Goal: Task Accomplishment & Management: Manage account settings

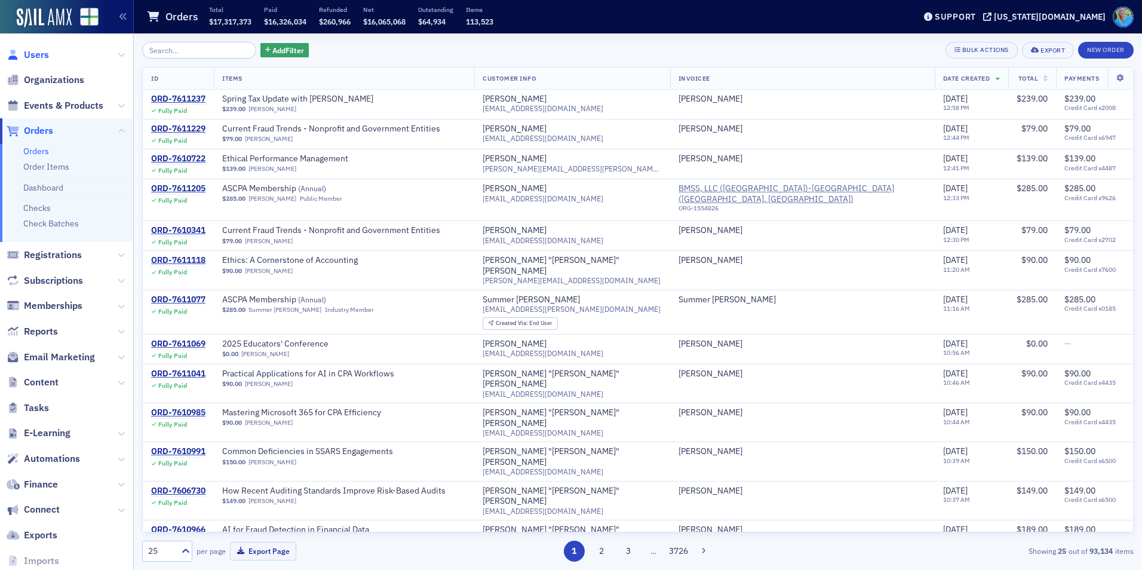
click at [33, 55] on span "Users" at bounding box center [36, 54] width 25 height 13
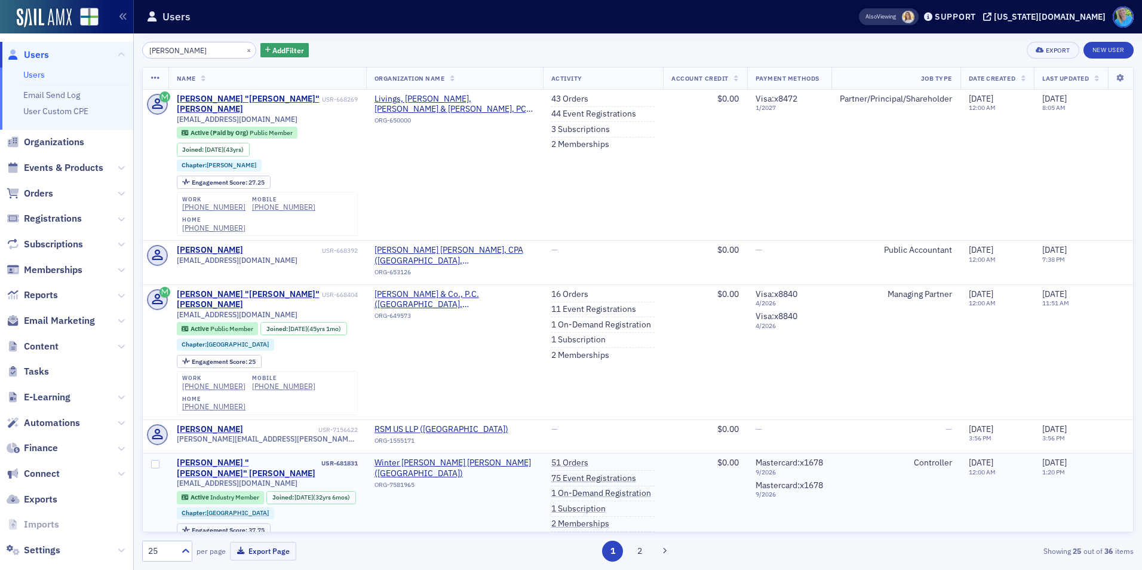
type input "lambert"
click at [236, 457] on div "William "Christopher" Lambert" at bounding box center [248, 467] width 143 height 21
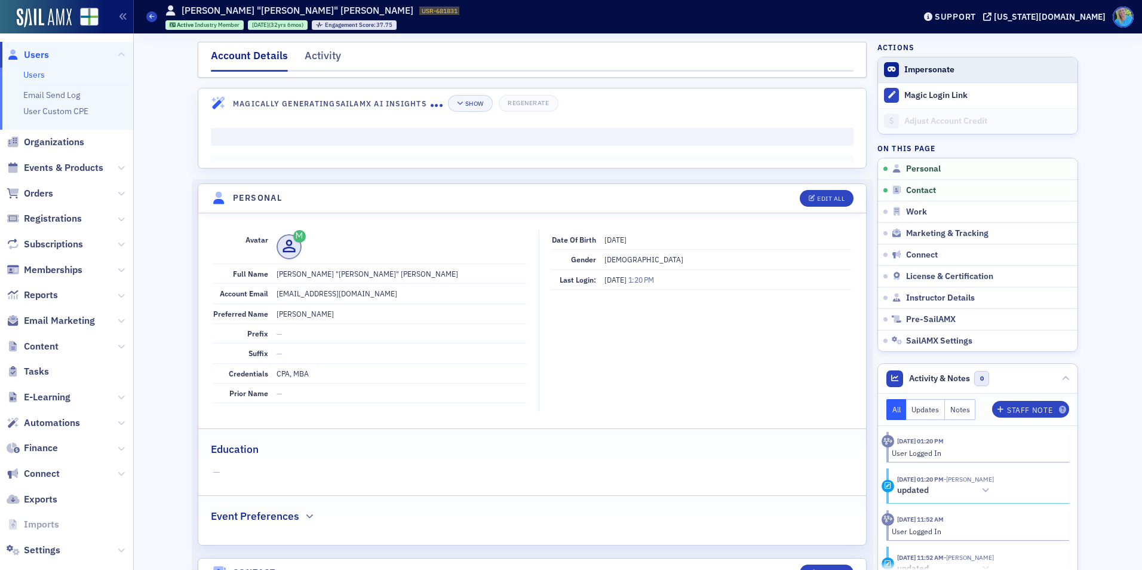
click at [904, 68] on button "Impersonate" at bounding box center [929, 69] width 50 height 11
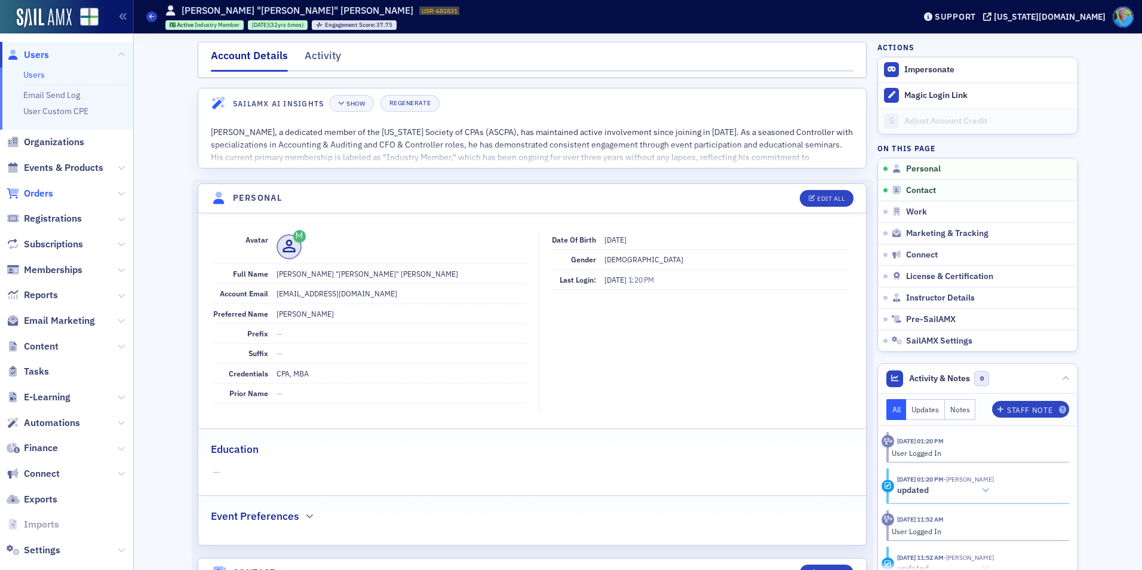
click at [47, 193] on span "Orders" at bounding box center [38, 193] width 29 height 13
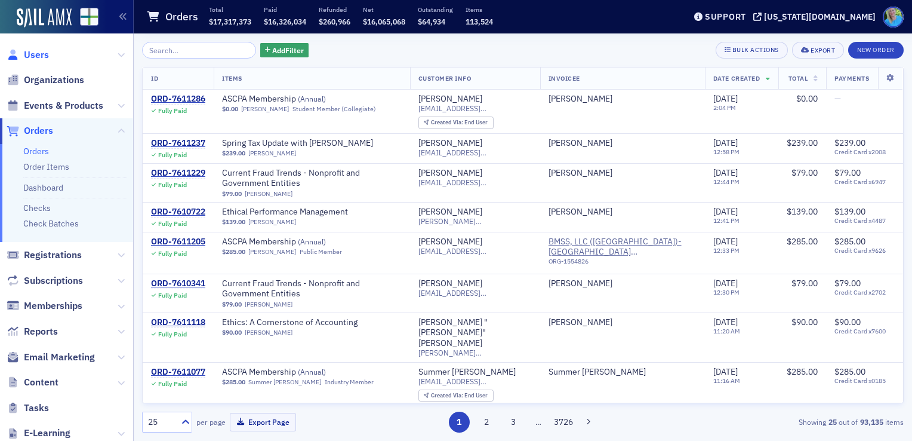
click at [37, 58] on span "Users" at bounding box center [36, 54] width 25 height 13
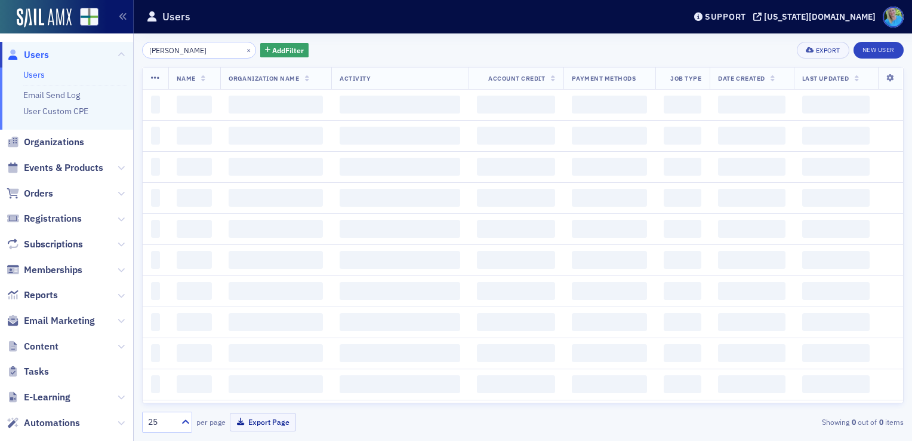
click at [198, 49] on input "lambert" at bounding box center [199, 50] width 114 height 17
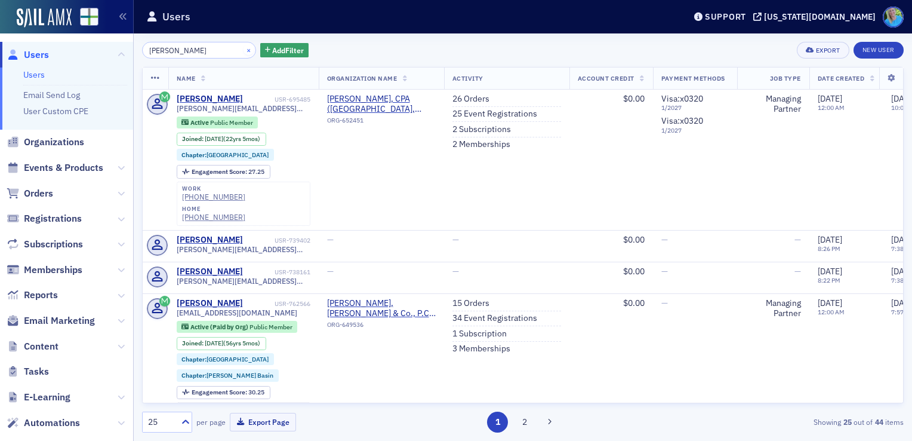
type input "johnny lyle"
click at [244, 49] on button "×" at bounding box center [249, 49] width 11 height 11
click at [232, 49] on input "search" at bounding box center [199, 50] width 114 height 17
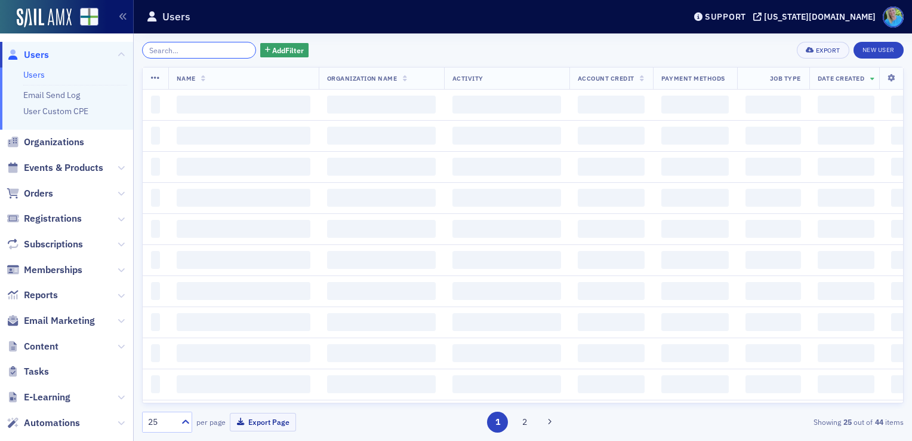
click at [230, 49] on input "search" at bounding box center [199, 50] width 114 height 17
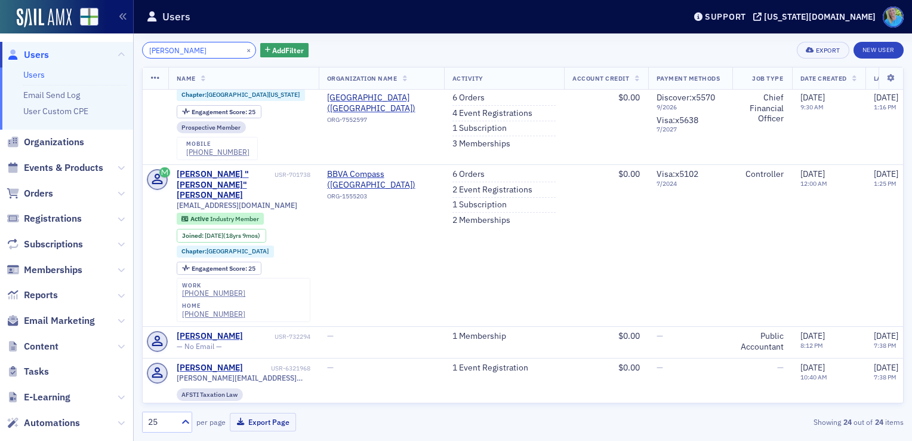
scroll to position [716, 0]
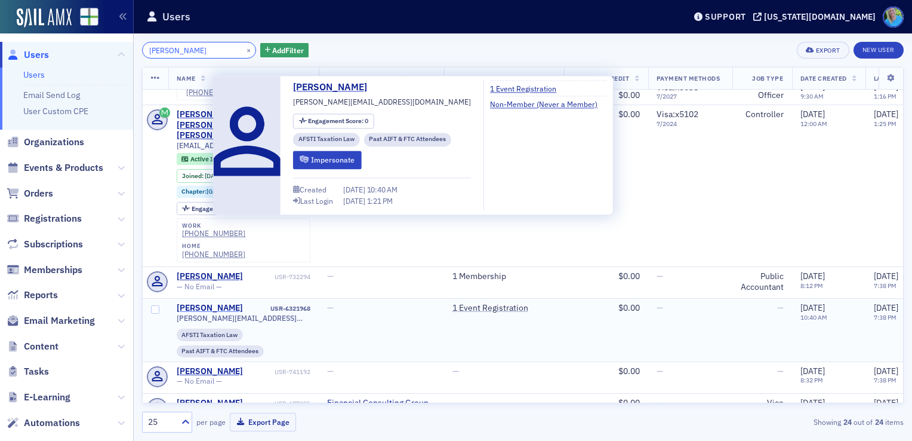
type input "lyle"
click at [186, 303] on div "John Lyle" at bounding box center [210, 308] width 66 height 11
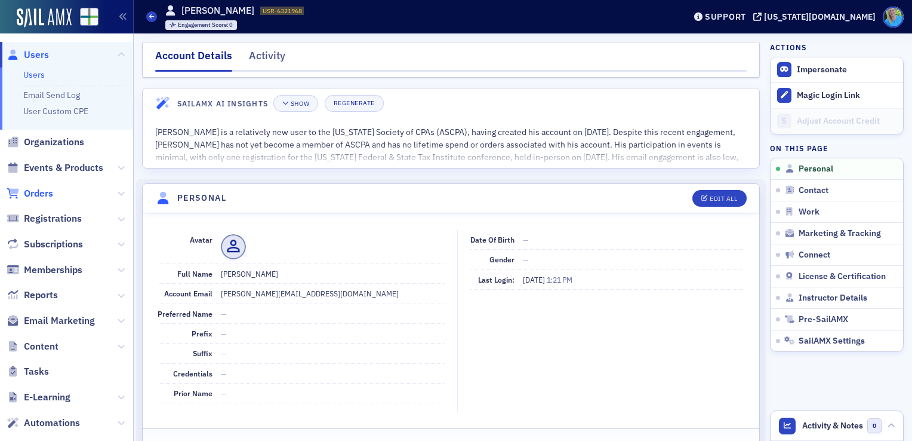
click at [29, 193] on span "Orders" at bounding box center [38, 193] width 29 height 13
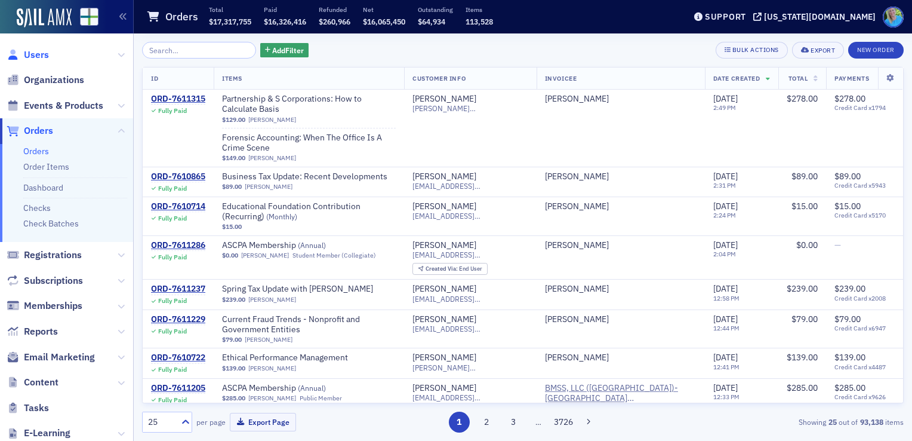
click at [39, 60] on span "Users" at bounding box center [36, 54] width 25 height 13
click at [38, 57] on span "Users" at bounding box center [36, 54] width 25 height 13
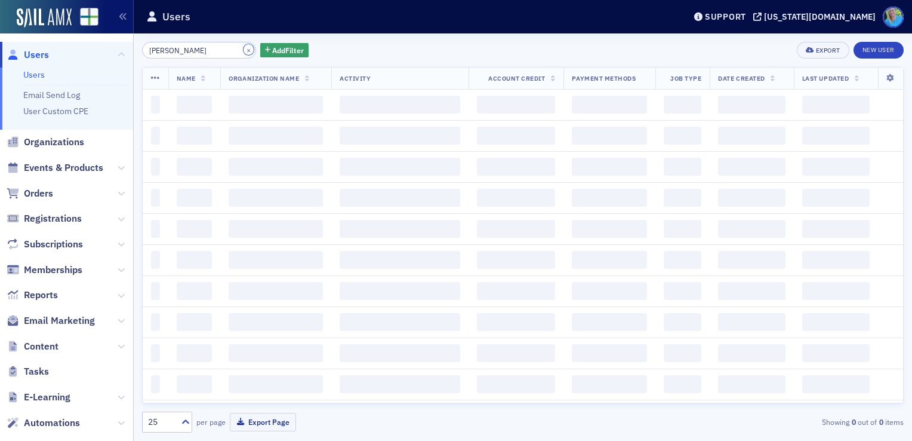
click at [244, 53] on button "×" at bounding box center [249, 49] width 11 height 11
click at [234, 49] on input "lyle" at bounding box center [199, 50] width 114 height 17
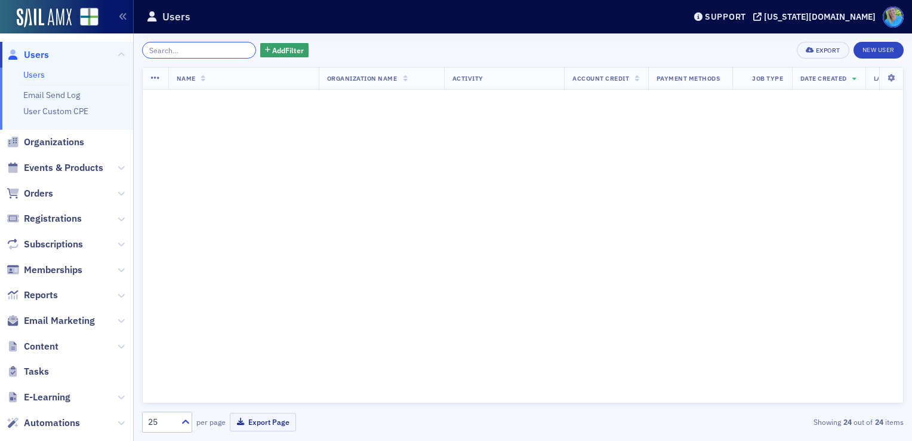
click at [234, 49] on input "lyle" at bounding box center [199, 50] width 114 height 17
click at [234, 49] on input "search" at bounding box center [199, 50] width 114 height 17
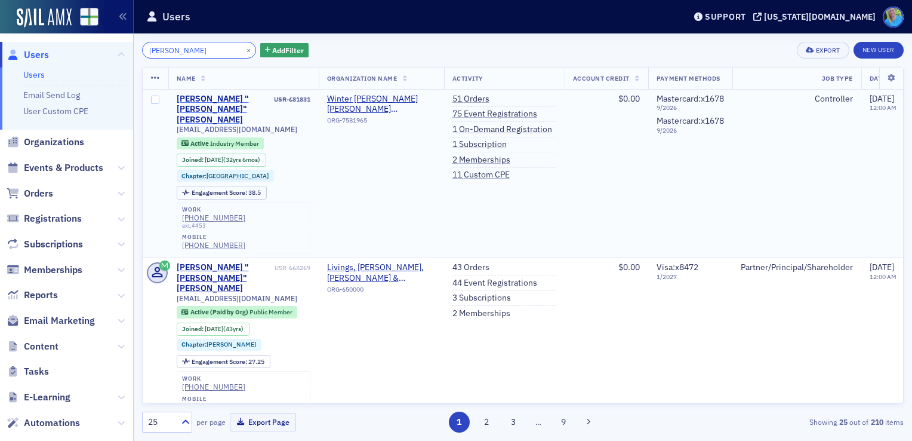
type input "christopher lambert"
click at [201, 101] on div "William "Christopher" Lambert" at bounding box center [225, 110] width 96 height 32
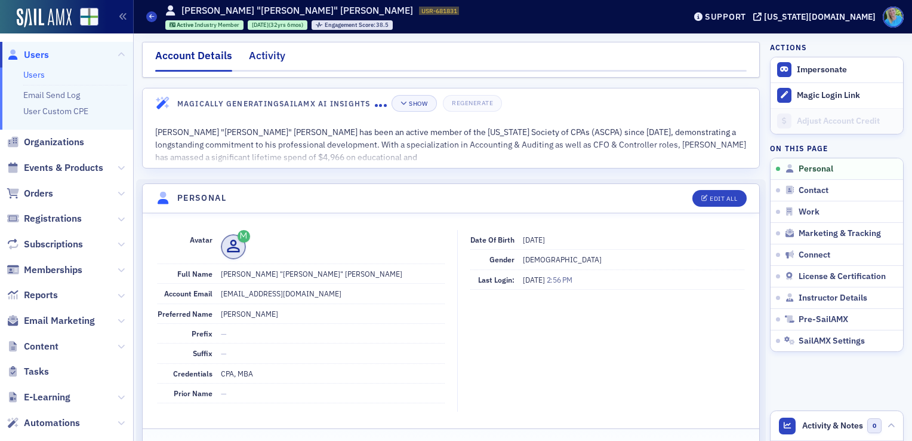
click at [269, 63] on div "Activity" at bounding box center [267, 59] width 36 height 22
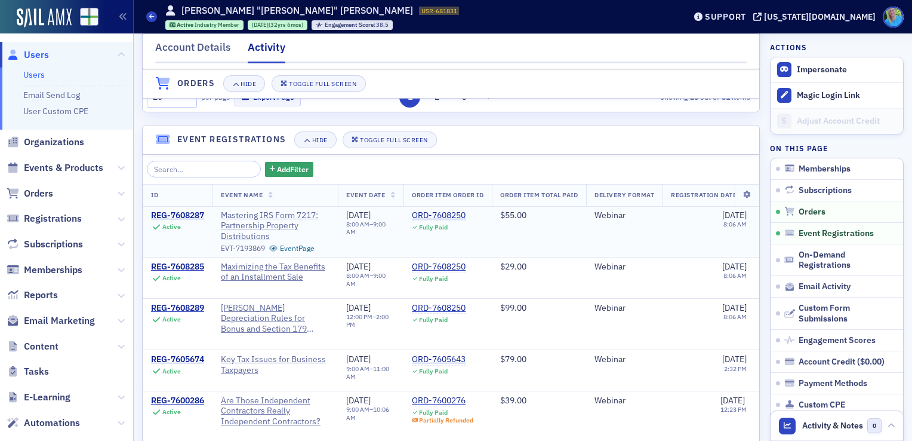
scroll to position [632, 0]
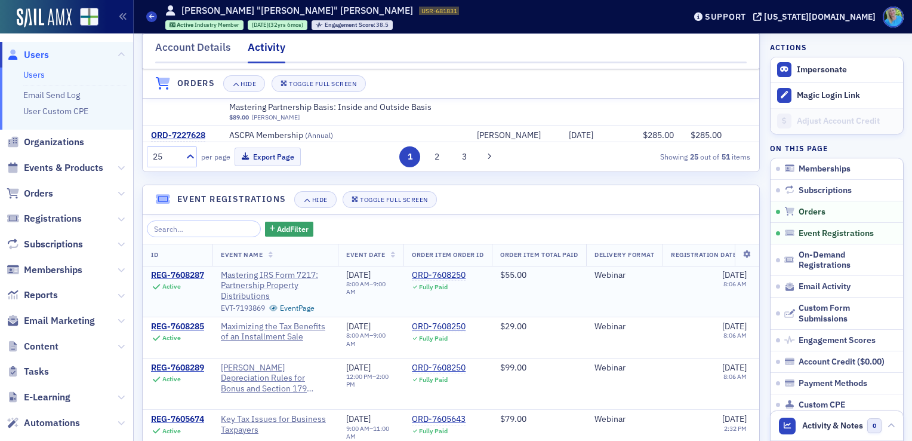
click at [269, 296] on span "Mastering IRS Form 7217: Partnership Property Distributions" at bounding box center [275, 286] width 109 height 32
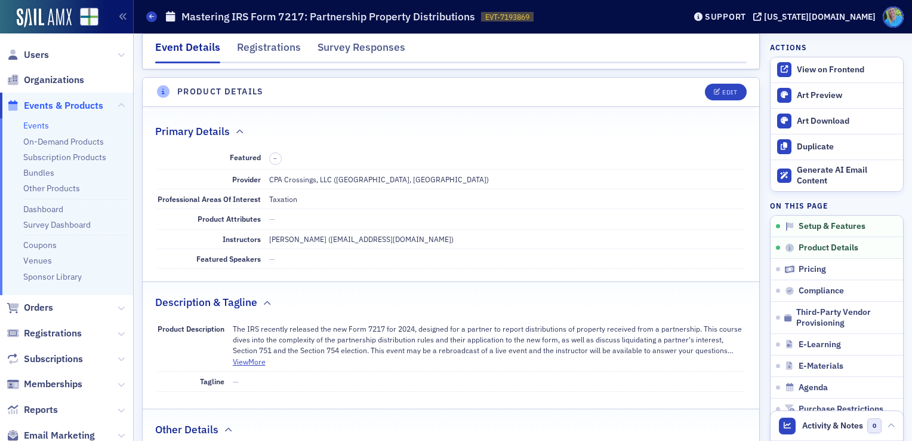
scroll to position [299, 0]
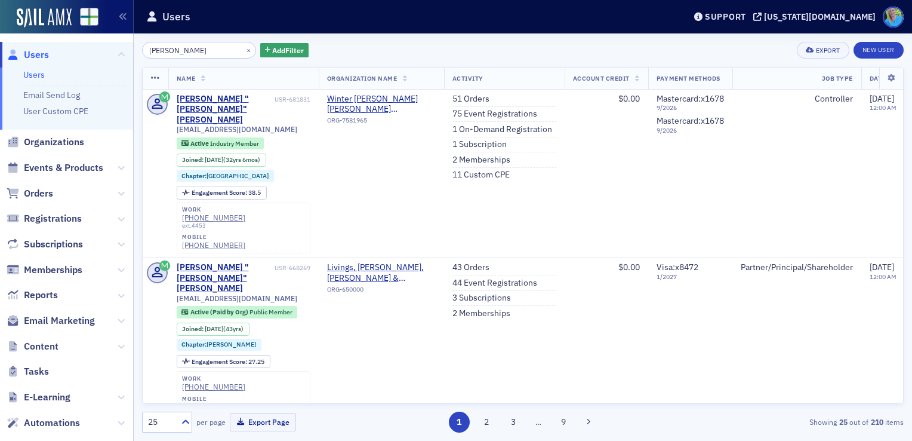
drag, startPoint x: 201, startPoint y: 86, endPoint x: 201, endPoint y: 98, distance: 11.9
click at [201, 86] on th "Name" at bounding box center [243, 78] width 150 height 22
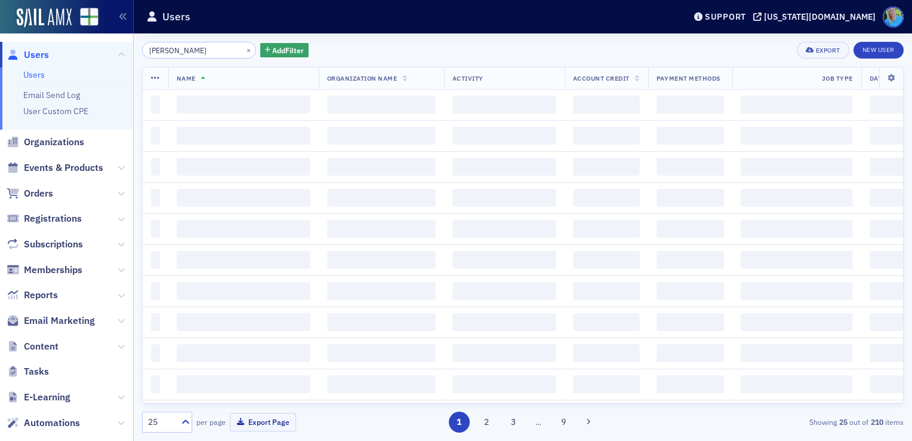
click at [201, 98] on span "‌" at bounding box center [244, 105] width 134 height 18
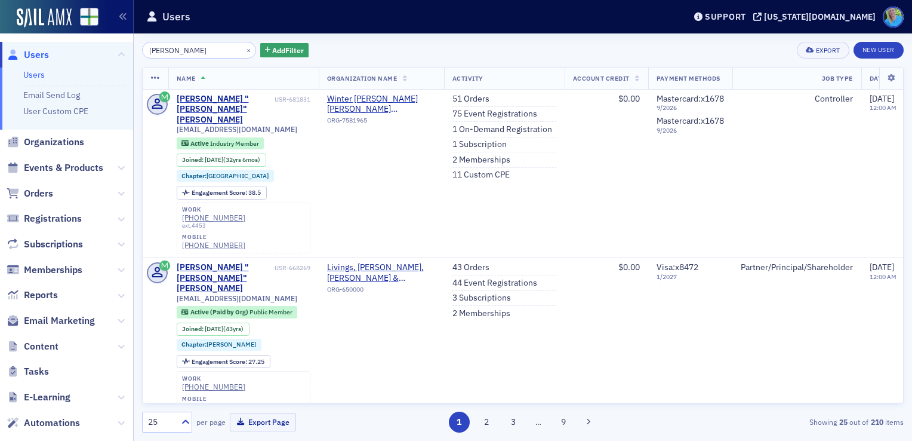
click at [201, 98] on div "William "Christopher" Lambert" at bounding box center [225, 110] width 96 height 32
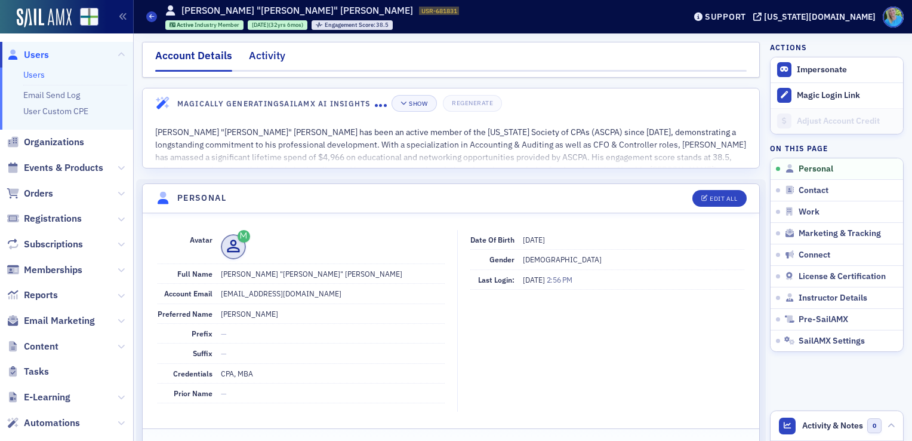
click at [272, 54] on div "Activity" at bounding box center [267, 59] width 36 height 22
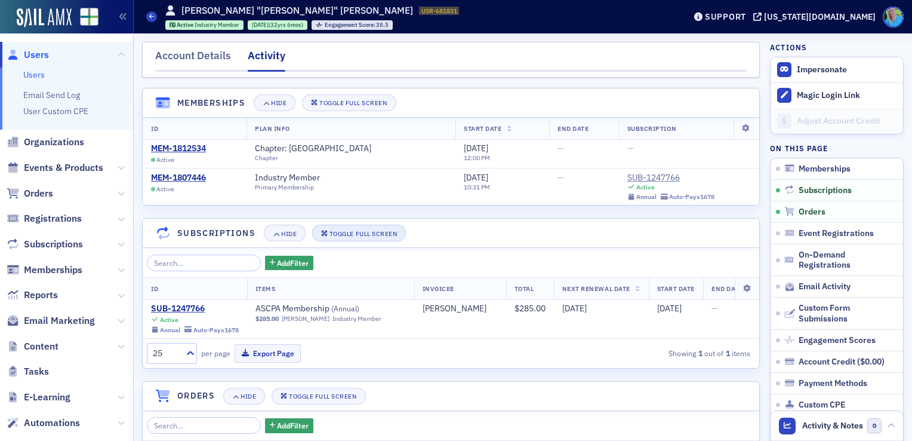
scroll to position [358, 0]
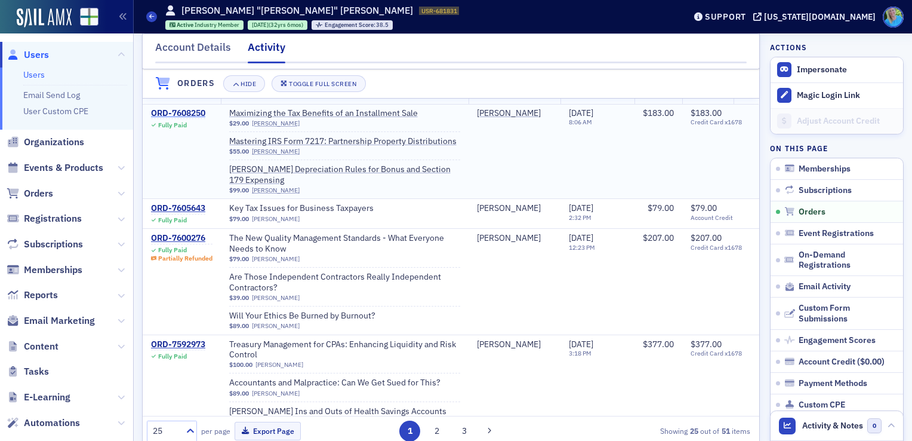
click at [193, 116] on div "ORD-7608250" at bounding box center [178, 113] width 54 height 11
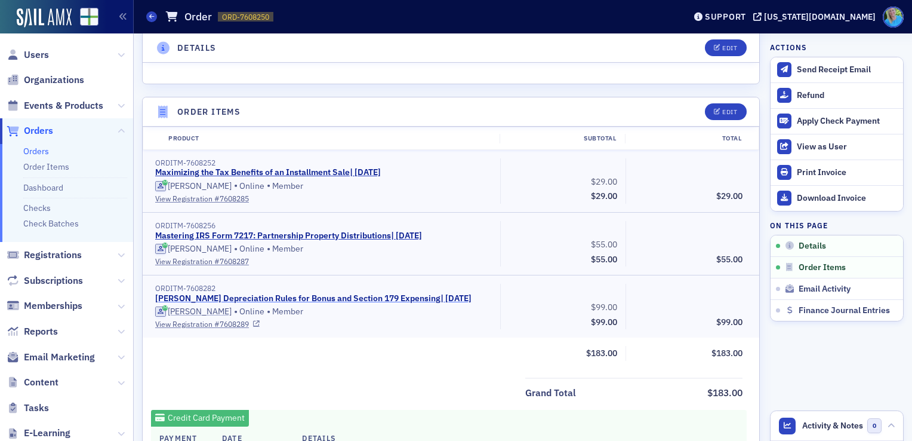
click at [442, 297] on link "Surgent's Depreciation Rules for Bonus and Section 179 Expensing | 9/5/2025" at bounding box center [313, 298] width 316 height 11
click at [810, 90] on div "Refund" at bounding box center [847, 95] width 100 height 11
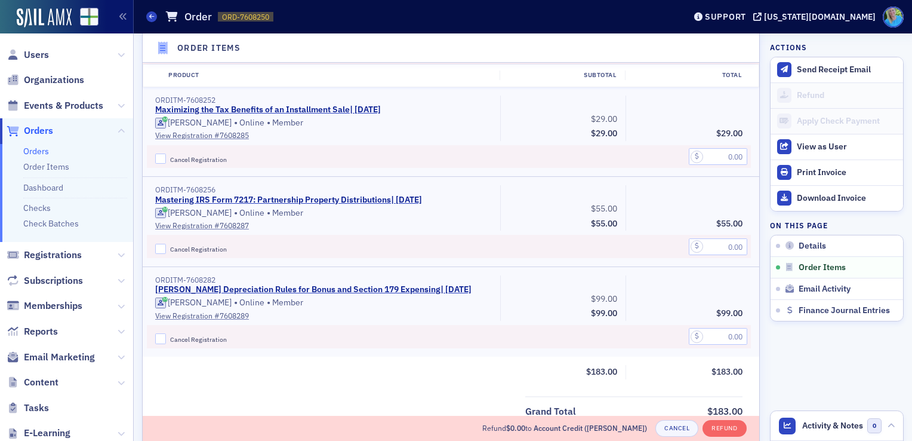
scroll to position [474, 0]
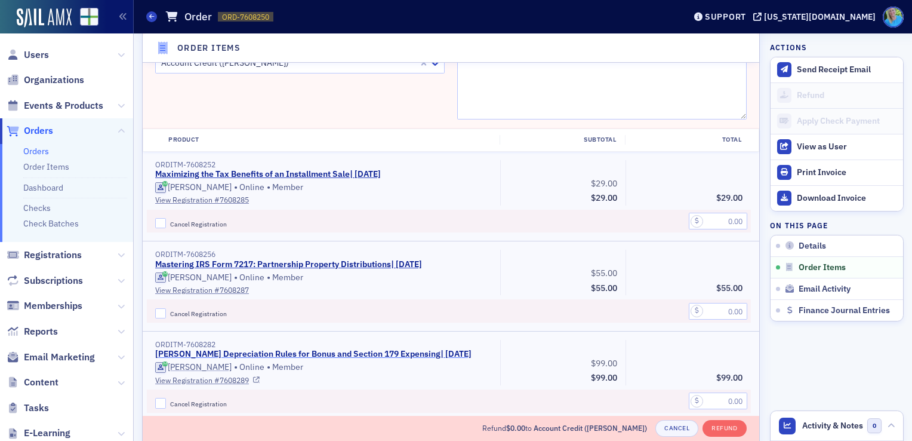
click at [302, 349] on link "Surgent's Depreciation Rules for Bonus and Section 179 Expensing | 9/5/2025" at bounding box center [313, 354] width 316 height 11
click at [162, 398] on input "Cancel Registration" at bounding box center [160, 403] width 11 height 11
checkbox input "true"
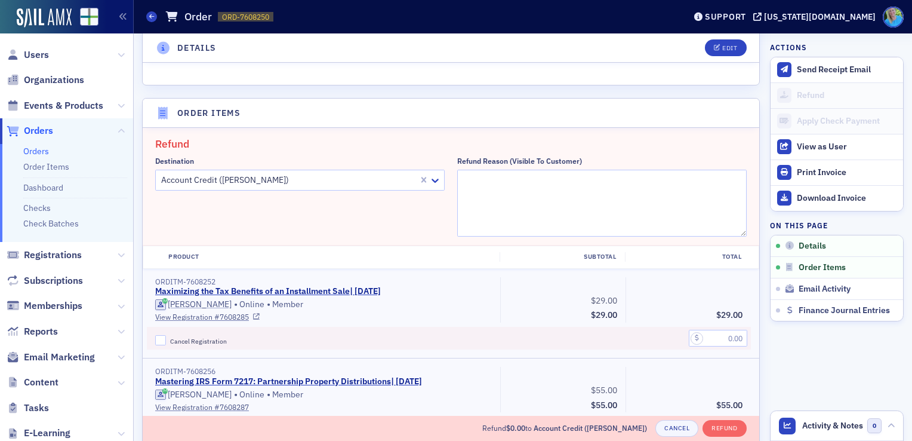
scroll to position [355, 0]
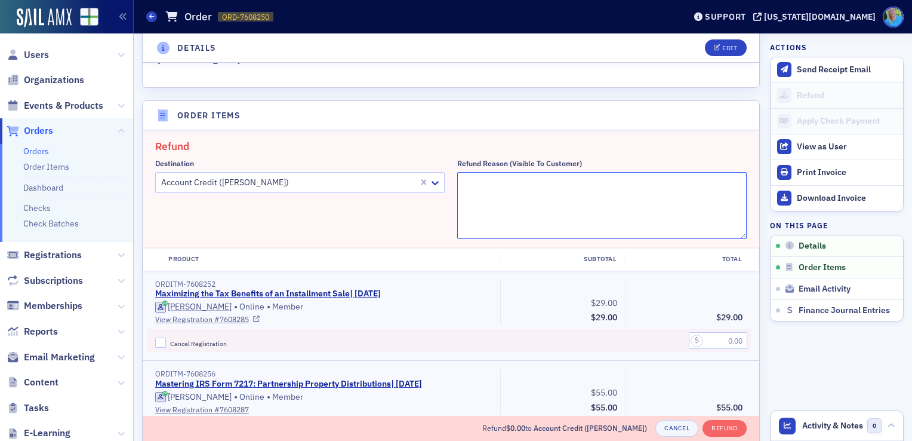
click at [518, 188] on textarea "Refund Reason (Visible to Customer)" at bounding box center [602, 205] width 290 height 67
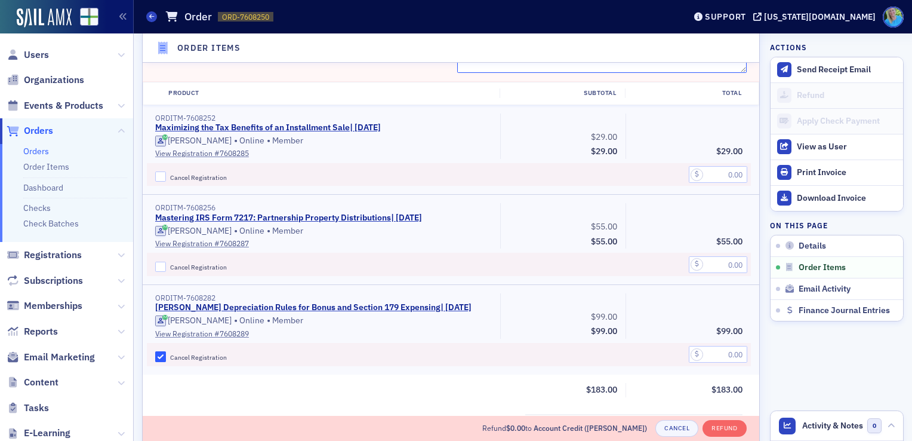
scroll to position [534, 0]
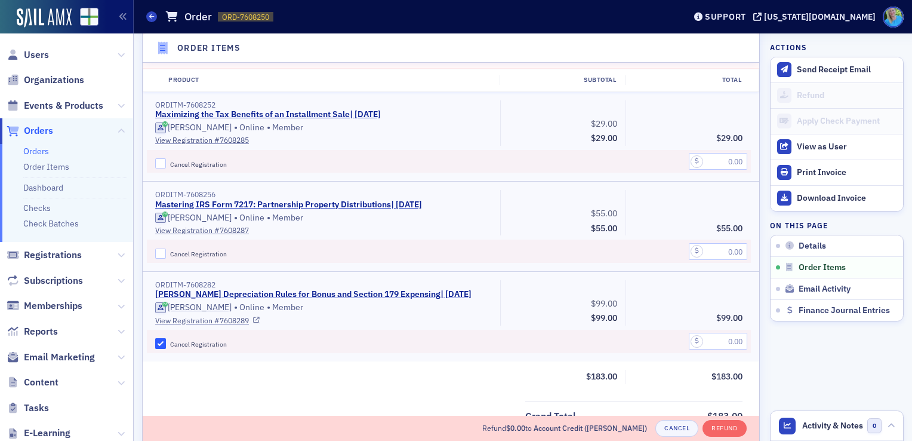
type textarea "Could not locate course"
click at [731, 336] on input "text" at bounding box center [718, 341] width 59 height 17
type input "99.00"
click at [721, 430] on button "Refund" at bounding box center [725, 428] width 44 height 17
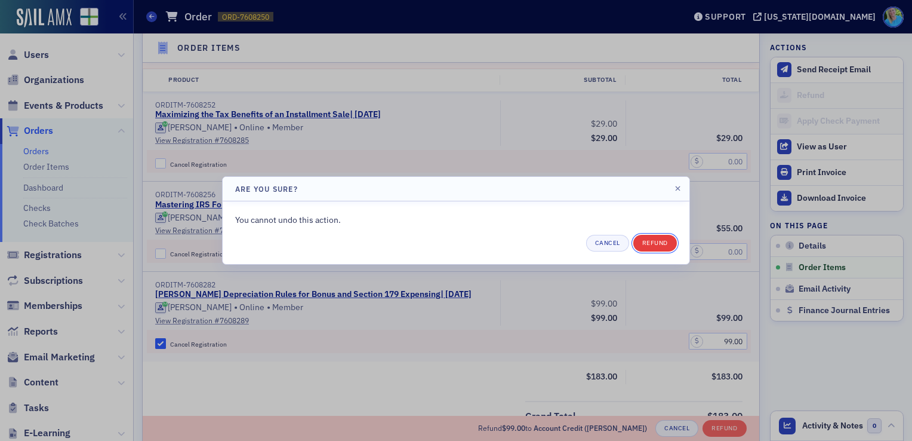
click at [652, 249] on button "Refund" at bounding box center [655, 243] width 44 height 17
